Goal: Find specific page/section: Find specific page/section

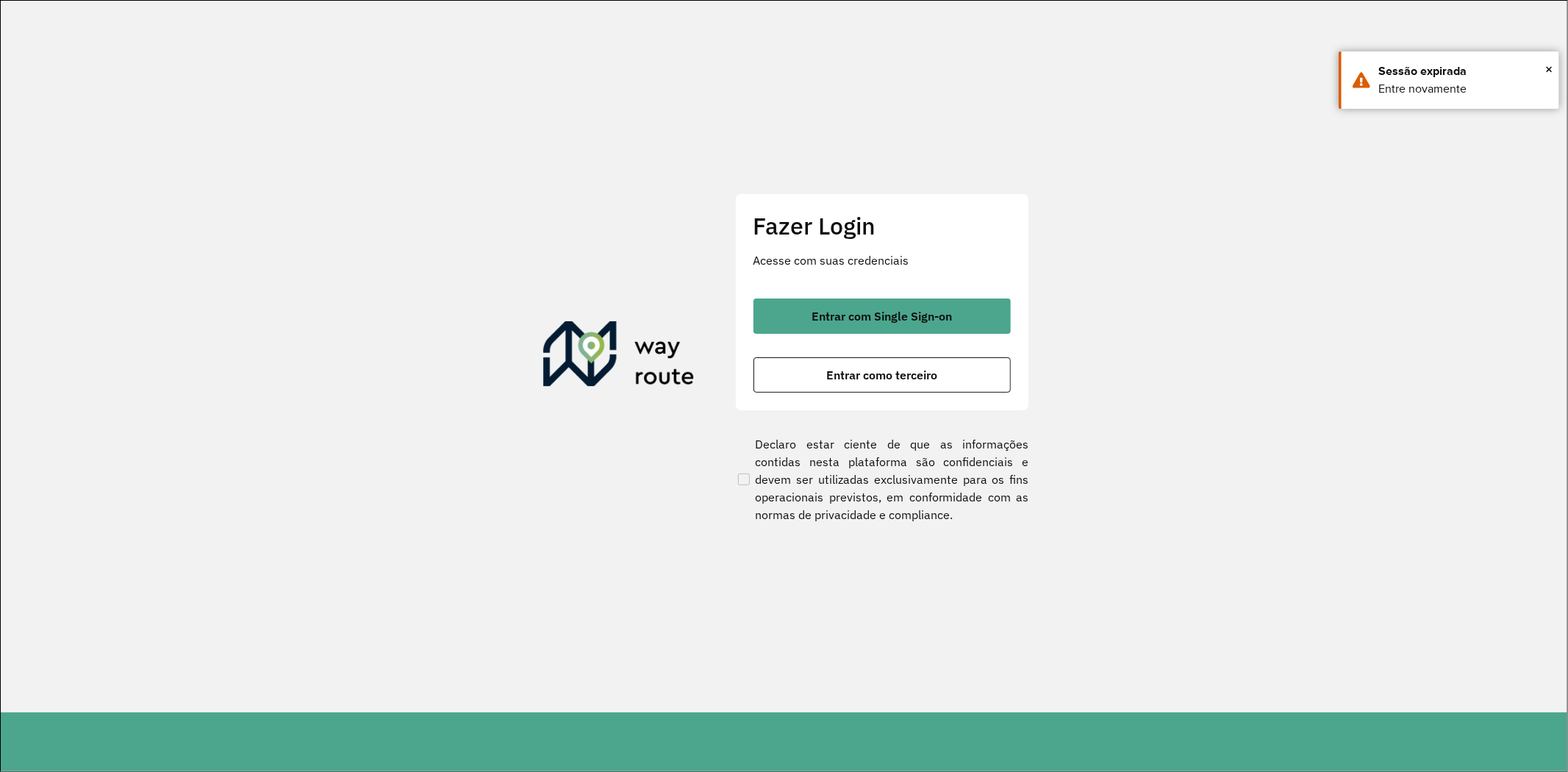
click at [879, 310] on span "Entrar com Single Sign-on" at bounding box center [881, 316] width 140 height 12
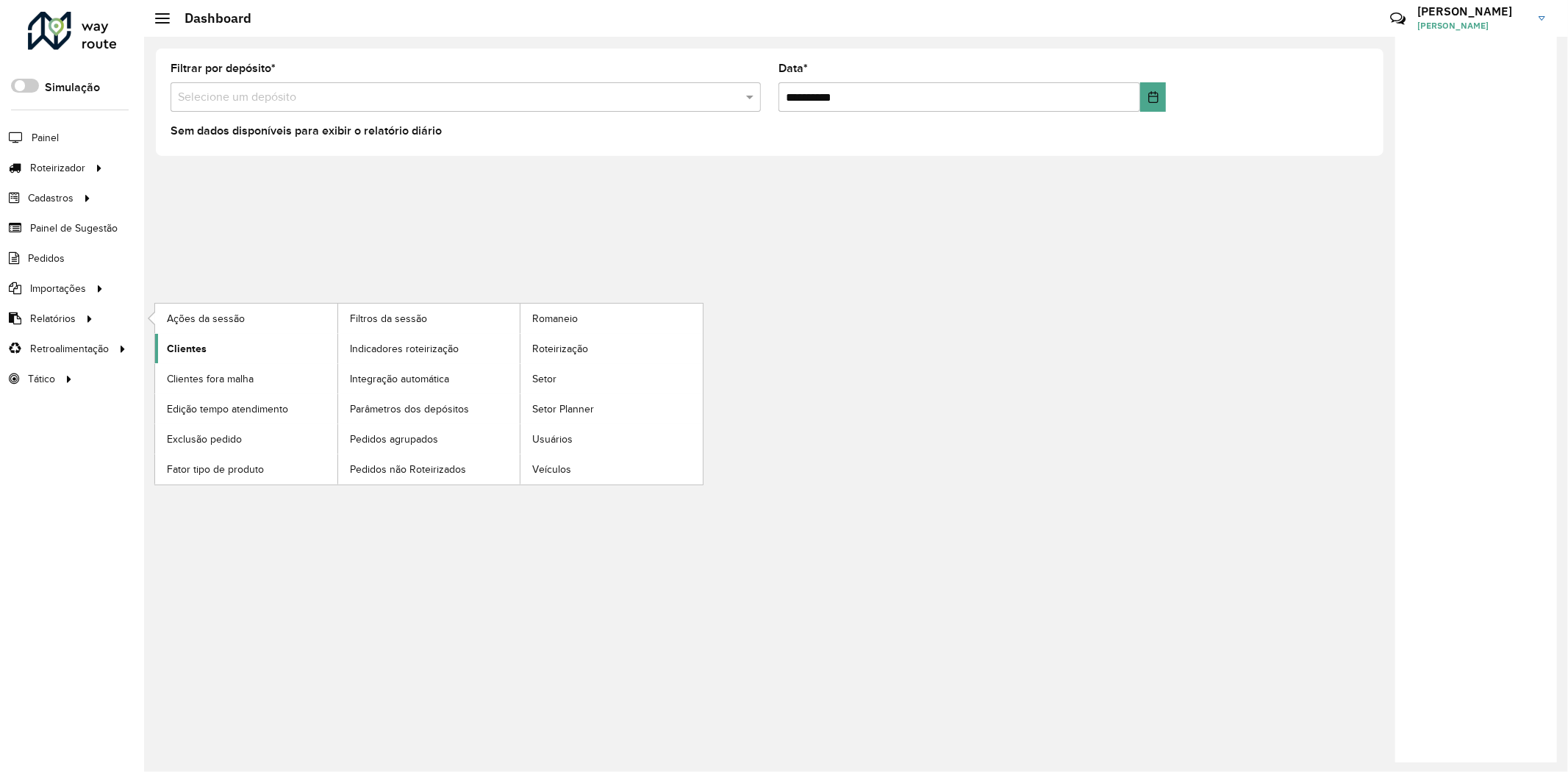
click at [209, 355] on link "Clientes" at bounding box center [247, 348] width 182 height 30
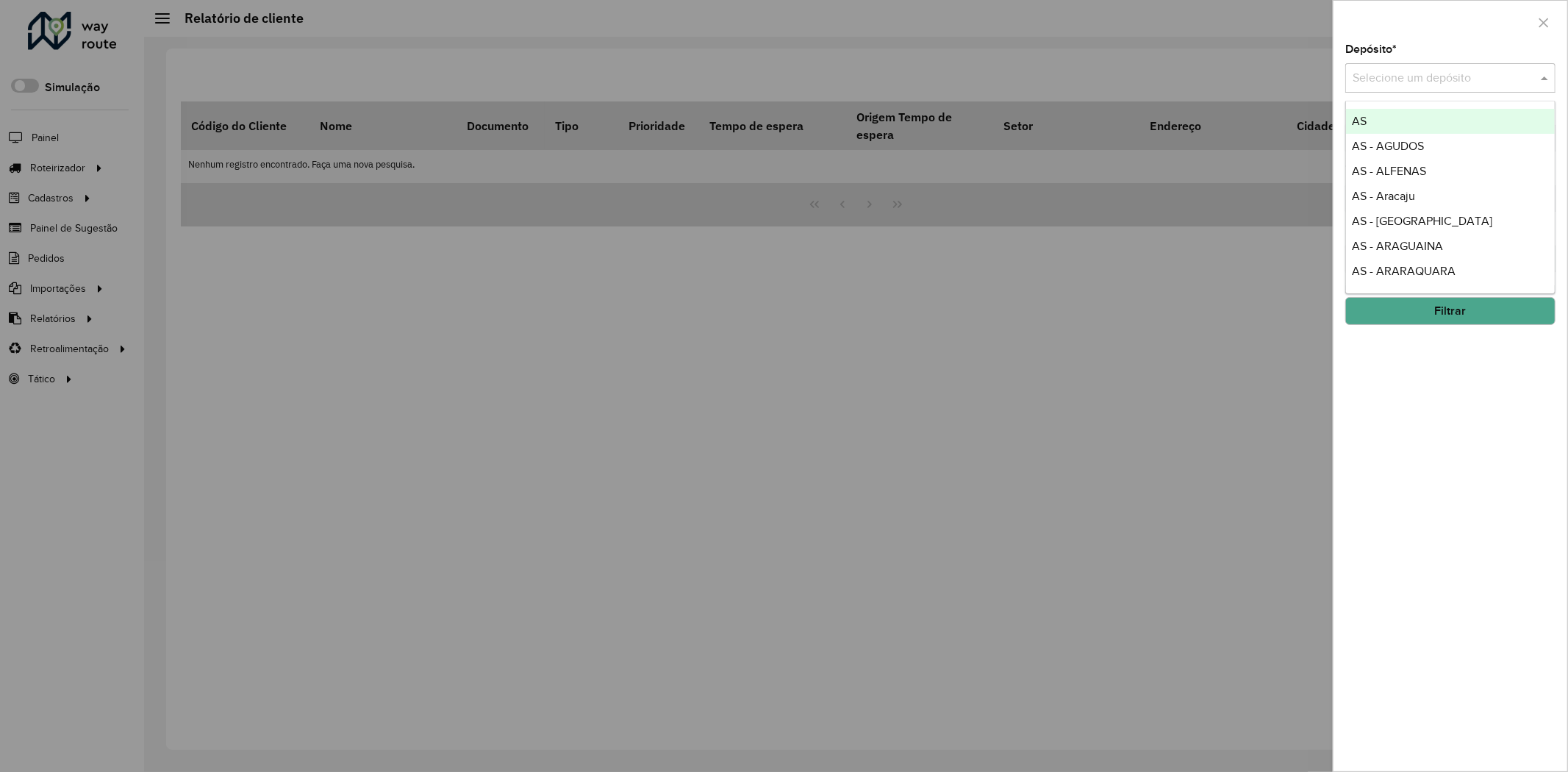
click at [1400, 76] on input "text" at bounding box center [1436, 78] width 166 height 18
type input "******"
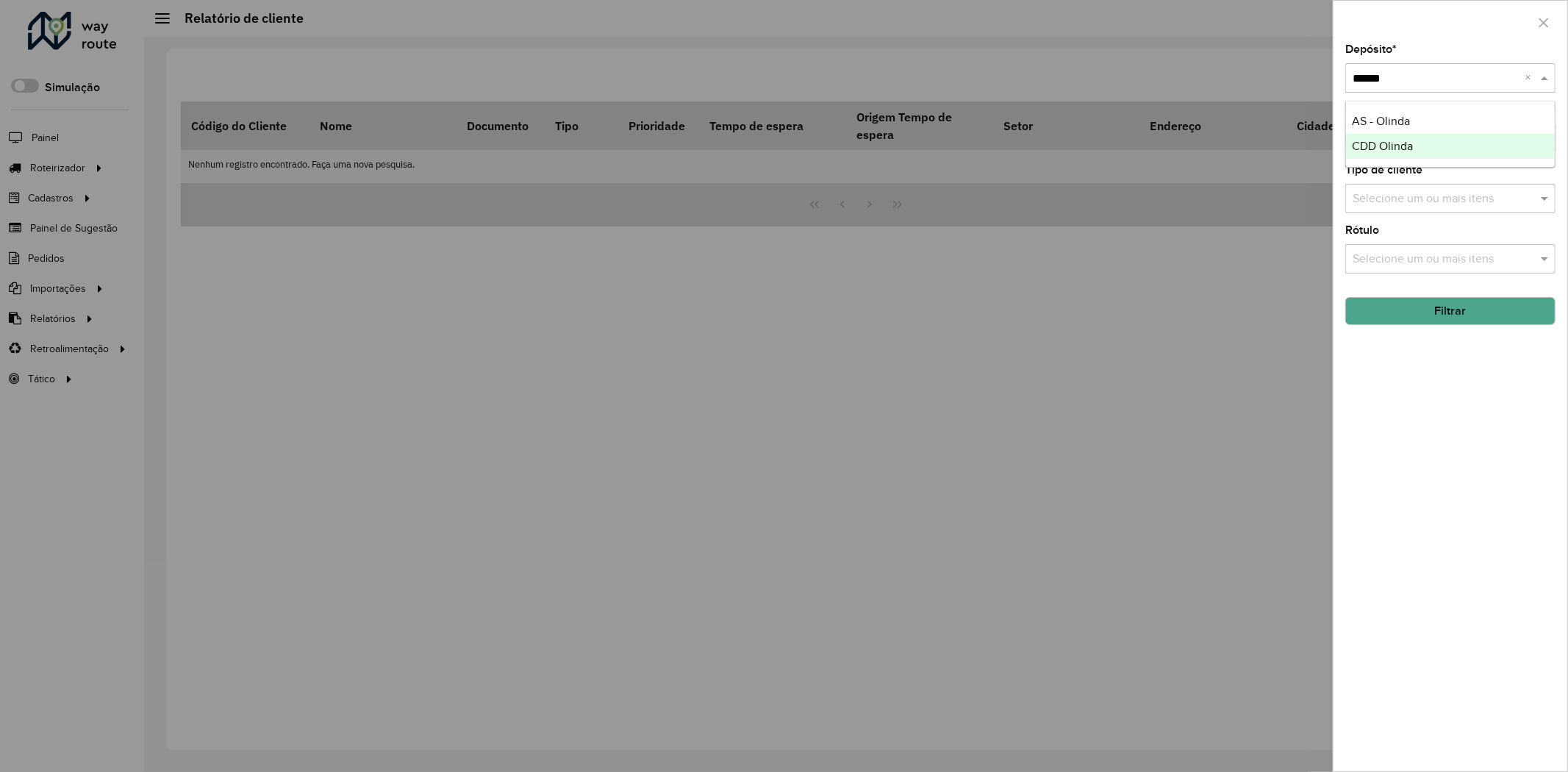
click at [1400, 139] on span "CDD Olinda" at bounding box center [1382, 146] width 61 height 13
click at [1437, 313] on button "Filtrar" at bounding box center [1450, 311] width 211 height 28
